Goal: Information Seeking & Learning: Find contact information

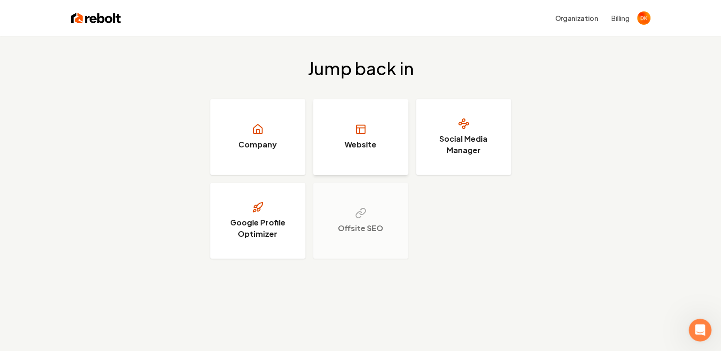
click at [391, 137] on link "Website" at bounding box center [360, 137] width 95 height 76
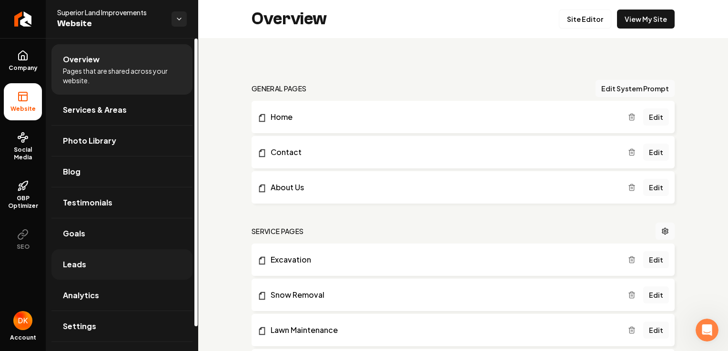
click at [75, 261] on span "Leads" at bounding box center [74, 264] width 23 height 11
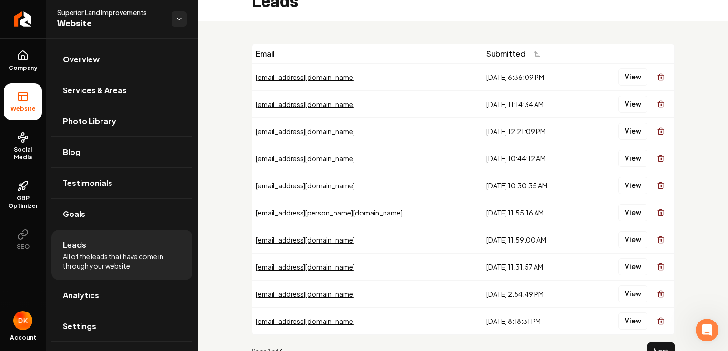
scroll to position [17, 0]
click at [658, 345] on button "Next" at bounding box center [660, 351] width 27 height 17
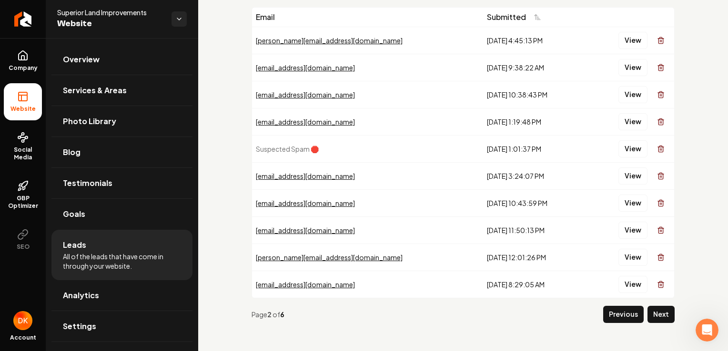
scroll to position [54, 0]
click at [619, 313] on button "Previous" at bounding box center [623, 314] width 40 height 17
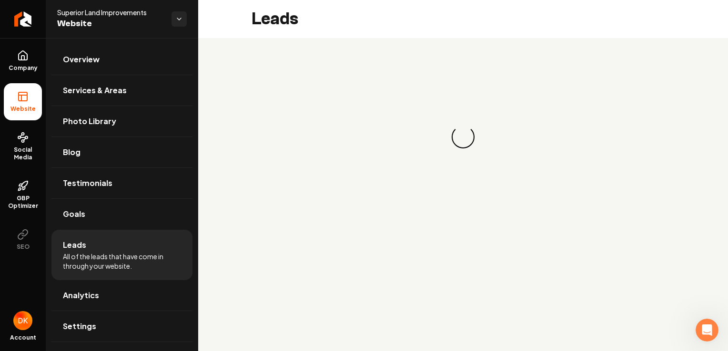
scroll to position [0, 0]
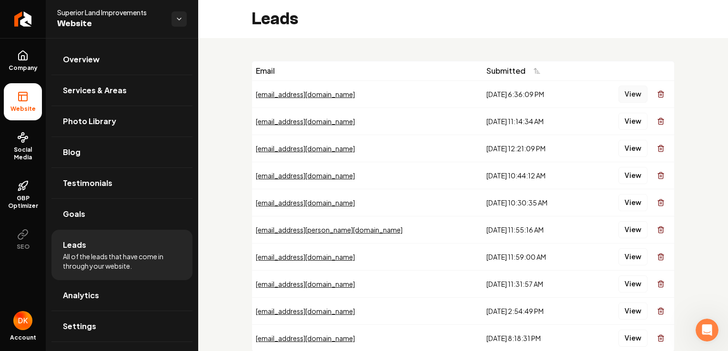
click at [627, 99] on button "View" at bounding box center [632, 94] width 29 height 17
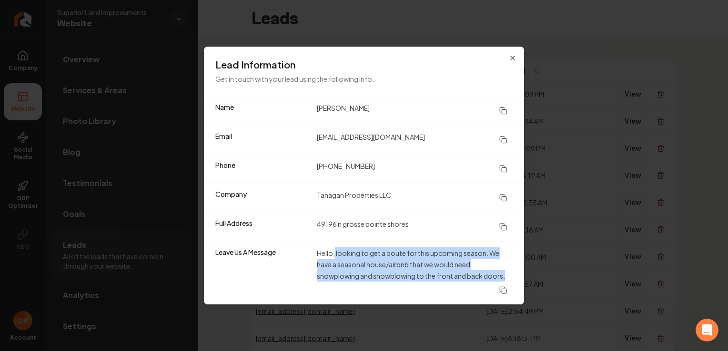
drag, startPoint x: 509, startPoint y: 275, endPoint x: 335, endPoint y: 252, distance: 175.7
click at [335, 252] on dd "Hello, looking to get a qoute for this upcoming season. We have a seasonal hous…" at bounding box center [415, 273] width 196 height 51
copy dd "looking to get a qoute for this upcoming season. We have a seasonal house/airbn…"
drag, startPoint x: 388, startPoint y: 104, endPoint x: 311, endPoint y: 109, distance: 76.3
click at [311, 109] on div "Name [PERSON_NAME]" at bounding box center [364, 111] width 320 height 29
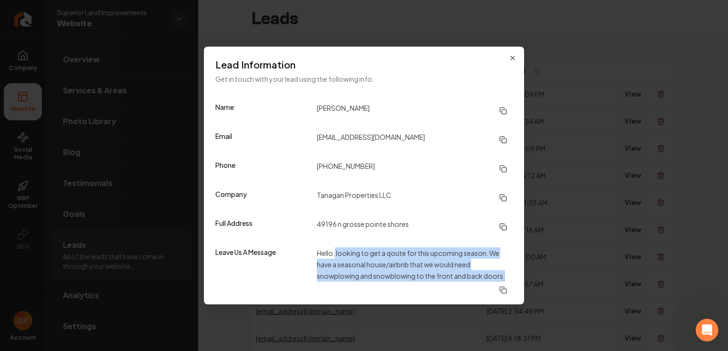
copy div "[PERSON_NAME]"
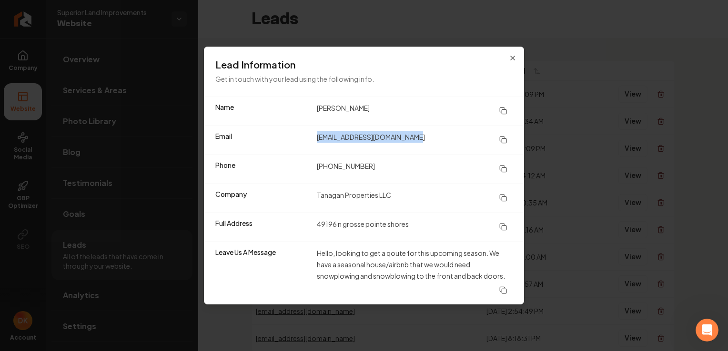
drag, startPoint x: 423, startPoint y: 135, endPoint x: 316, endPoint y: 142, distance: 107.4
click at [316, 142] on div "Email [EMAIL_ADDRESS][DOMAIN_NAME]" at bounding box center [364, 139] width 320 height 29
copy dd "[EMAIL_ADDRESS][DOMAIN_NAME]"
click at [338, 167] on dd "[PHONE_NUMBER]" at bounding box center [415, 168] width 196 height 17
drag, startPoint x: 372, startPoint y: 165, endPoint x: 317, endPoint y: 163, distance: 54.8
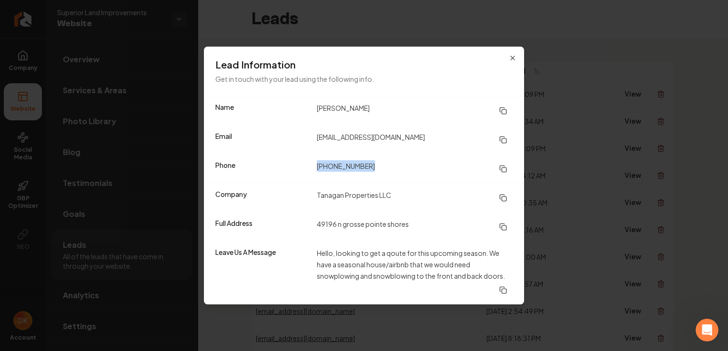
click at [317, 163] on dd "[PHONE_NUMBER]" at bounding box center [415, 168] width 196 height 17
copy dd "[PHONE_NUMBER]"
drag, startPoint x: 423, startPoint y: 223, endPoint x: 314, endPoint y: 225, distance: 109.6
click at [314, 225] on div "Full Address [STREET_ADDRESS]" at bounding box center [364, 226] width 320 height 29
copy dd "49196 n grosse pointe shores"
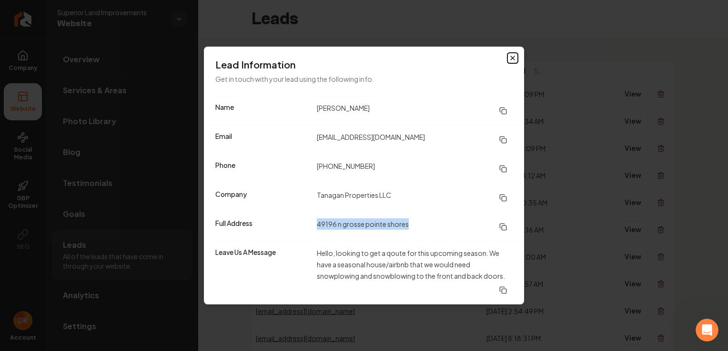
click at [512, 59] on icon "button" at bounding box center [513, 58] width 8 height 8
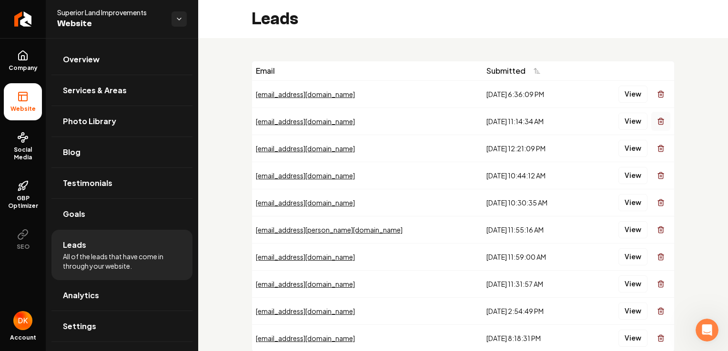
click at [655, 125] on button "Main content area" at bounding box center [660, 121] width 19 height 19
click at [631, 120] on button "View" at bounding box center [632, 121] width 29 height 17
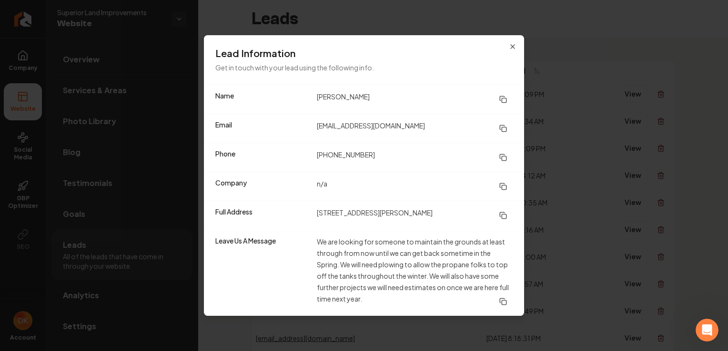
click at [379, 296] on dd "We are looking for someone to maintain the grounds at least through from now un…" at bounding box center [415, 273] width 196 height 74
click at [515, 44] on icon "button" at bounding box center [513, 47] width 8 height 8
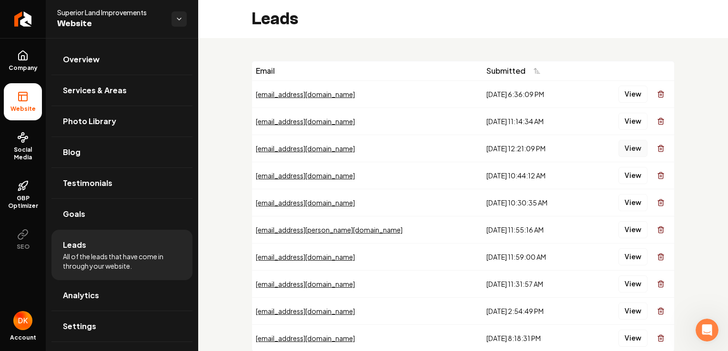
click at [622, 146] on button "View" at bounding box center [632, 148] width 29 height 17
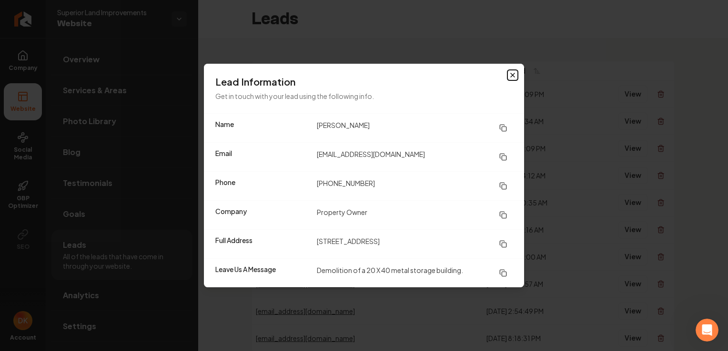
click at [512, 77] on icon "button" at bounding box center [513, 75] width 8 height 8
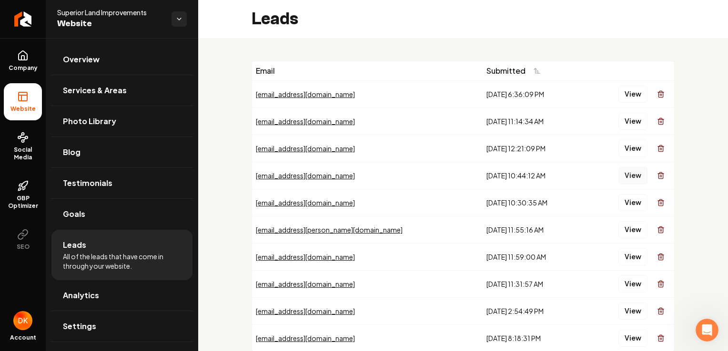
click at [630, 174] on button "View" at bounding box center [632, 175] width 29 height 17
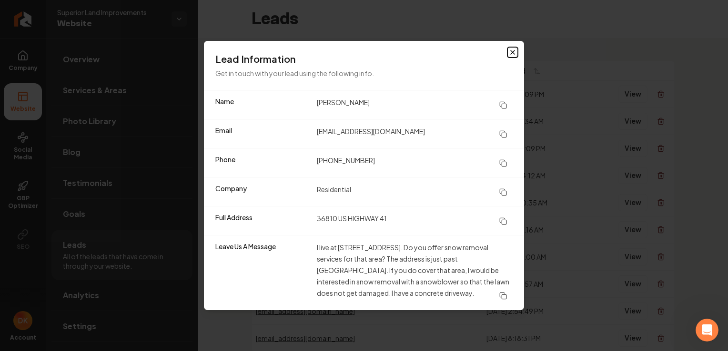
click at [513, 50] on icon "button" at bounding box center [513, 53] width 8 height 8
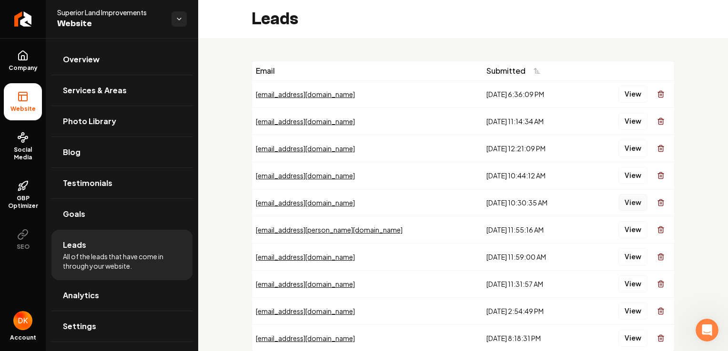
click at [621, 201] on button "View" at bounding box center [632, 202] width 29 height 17
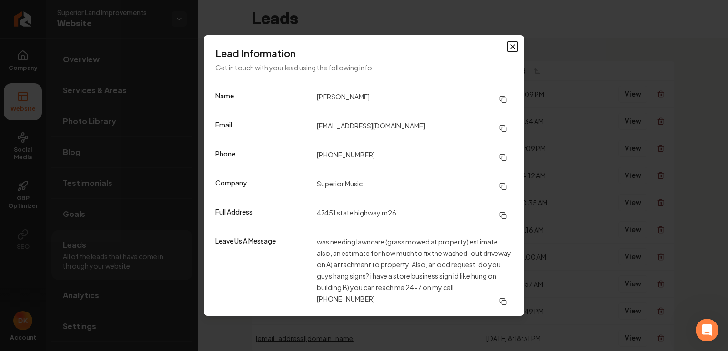
click at [512, 48] on icon "button" at bounding box center [513, 47] width 4 height 4
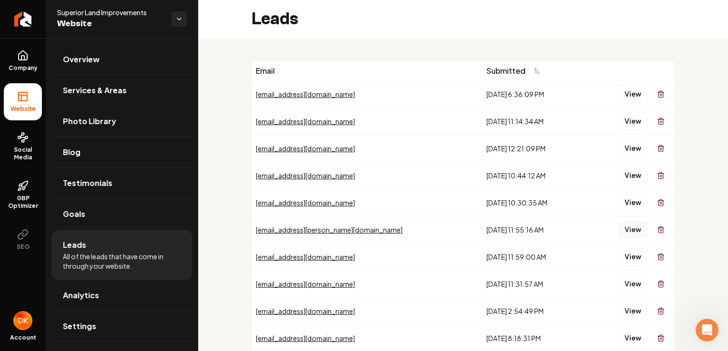
click at [626, 228] on button "View" at bounding box center [632, 229] width 29 height 17
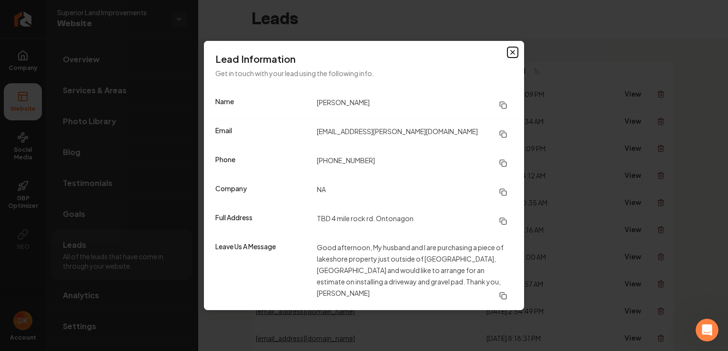
click at [512, 54] on icon "button" at bounding box center [513, 52] width 4 height 4
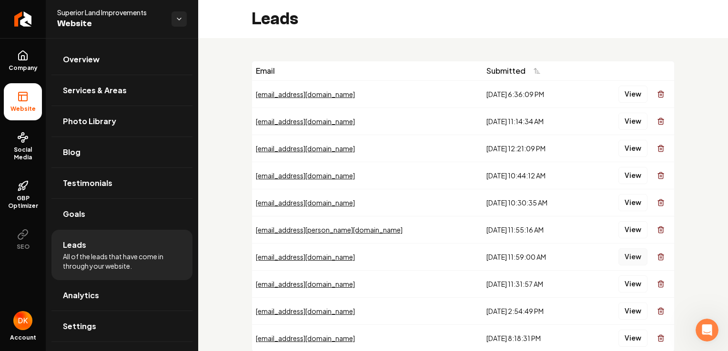
click at [621, 254] on button "View" at bounding box center [632, 257] width 29 height 17
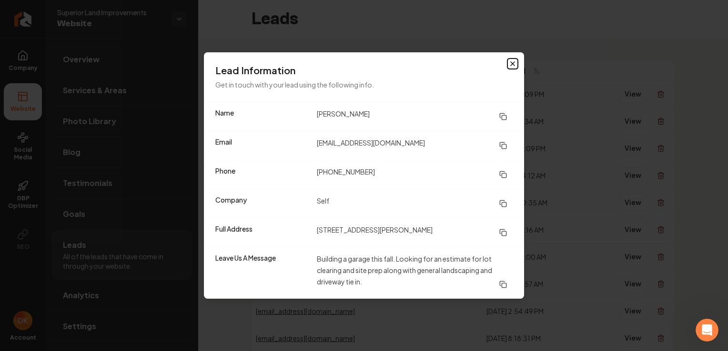
click at [512, 64] on icon "button" at bounding box center [513, 64] width 4 height 4
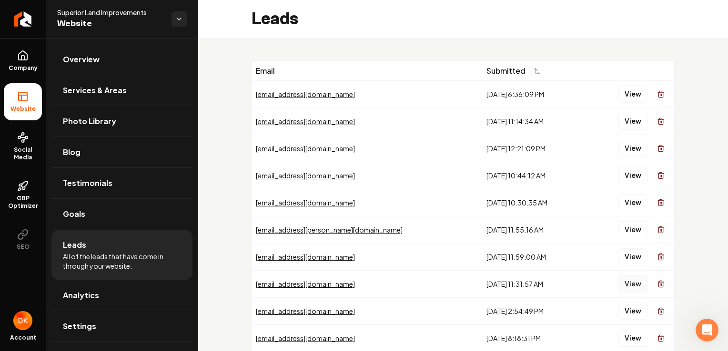
click at [627, 285] on button "View" at bounding box center [632, 284] width 29 height 17
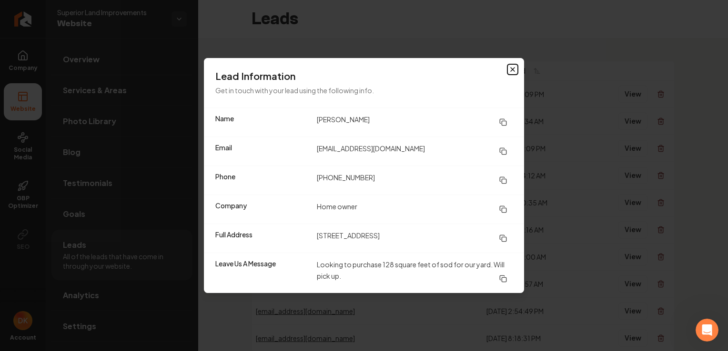
click at [511, 69] on icon "button" at bounding box center [513, 70] width 4 height 4
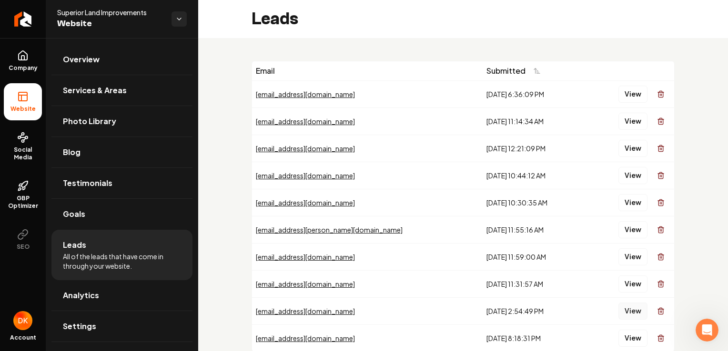
click at [625, 311] on button "View" at bounding box center [632, 311] width 29 height 17
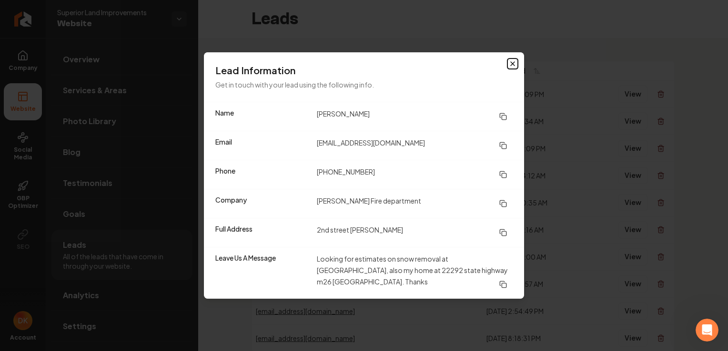
click at [514, 67] on icon "button" at bounding box center [513, 64] width 8 height 8
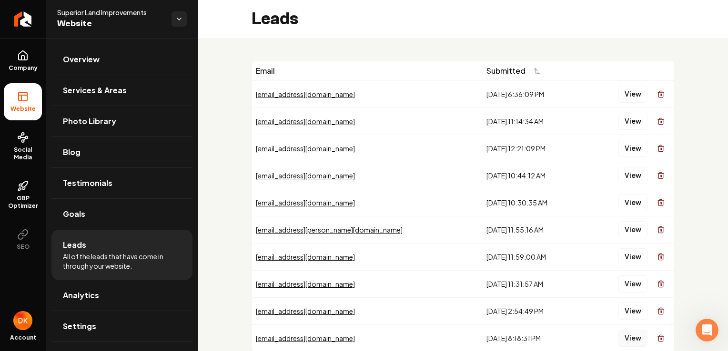
click at [627, 336] on button "View" at bounding box center [632, 338] width 29 height 17
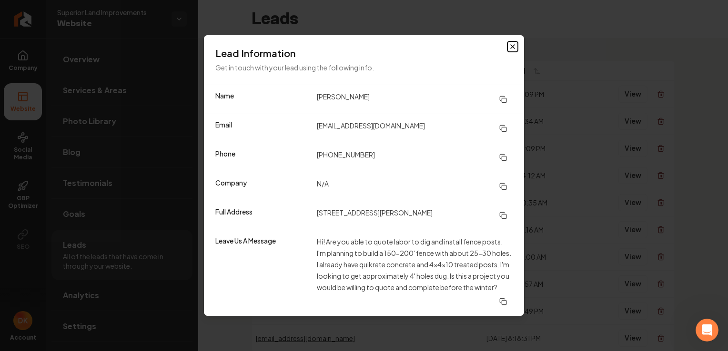
click at [510, 48] on icon "button" at bounding box center [513, 47] width 8 height 8
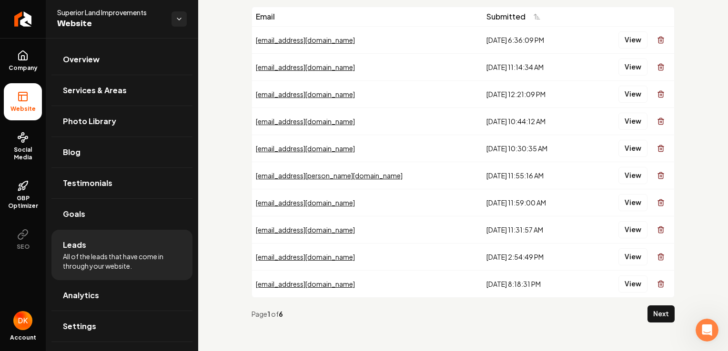
scroll to position [55, 0]
click at [366, 38] on div "[EMAIL_ADDRESS][DOMAIN_NAME]" at bounding box center [367, 40] width 223 height 10
click at [622, 39] on button "View" at bounding box center [632, 39] width 29 height 17
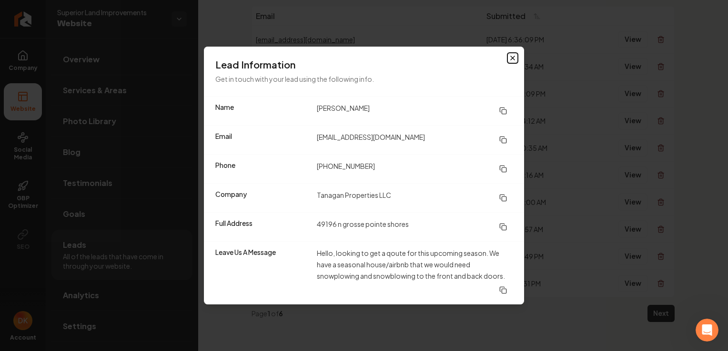
click at [513, 60] on icon "button" at bounding box center [513, 58] width 8 height 8
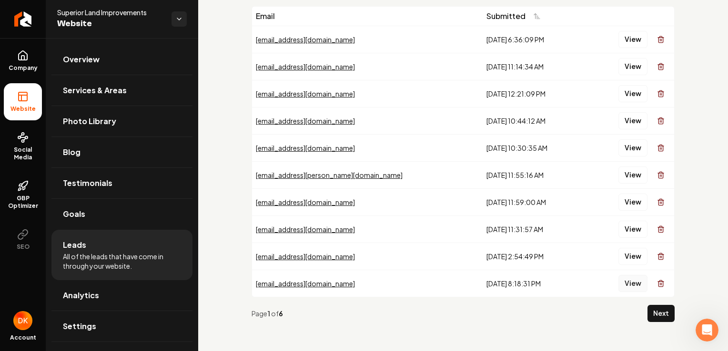
click at [627, 283] on button "View" at bounding box center [632, 283] width 29 height 17
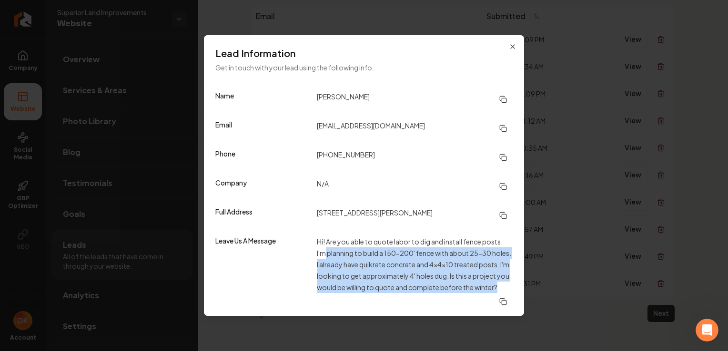
drag, startPoint x: 326, startPoint y: 253, endPoint x: 371, endPoint y: 298, distance: 64.0
click at [371, 298] on dd "Hi! Are you able to quote labor to dig and install fence posts. I'm planning to…" at bounding box center [415, 273] width 196 height 74
copy dd "planning to build a 150-200' fence with about 25-30 holes. I already have quikr…"
click at [510, 46] on icon "button" at bounding box center [513, 47] width 8 height 8
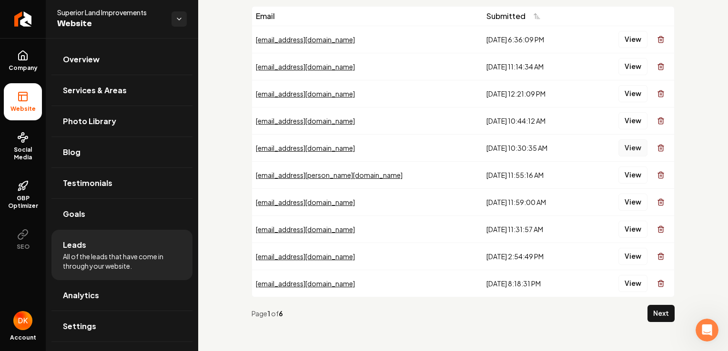
click at [634, 148] on button "View" at bounding box center [632, 148] width 29 height 17
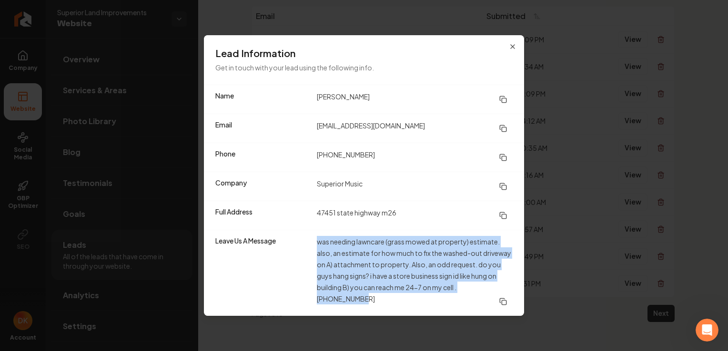
drag, startPoint x: 512, startPoint y: 285, endPoint x: 312, endPoint y: 241, distance: 205.1
click at [312, 241] on div "Leave Us A Message was needing lawncare (grass mowed at property) estimate. als…" at bounding box center [364, 273] width 320 height 86
copy div "was needing lawncare (grass mowed at property) estimate. also, an estimate for …"
